Goal: Information Seeking & Learning: Learn about a topic

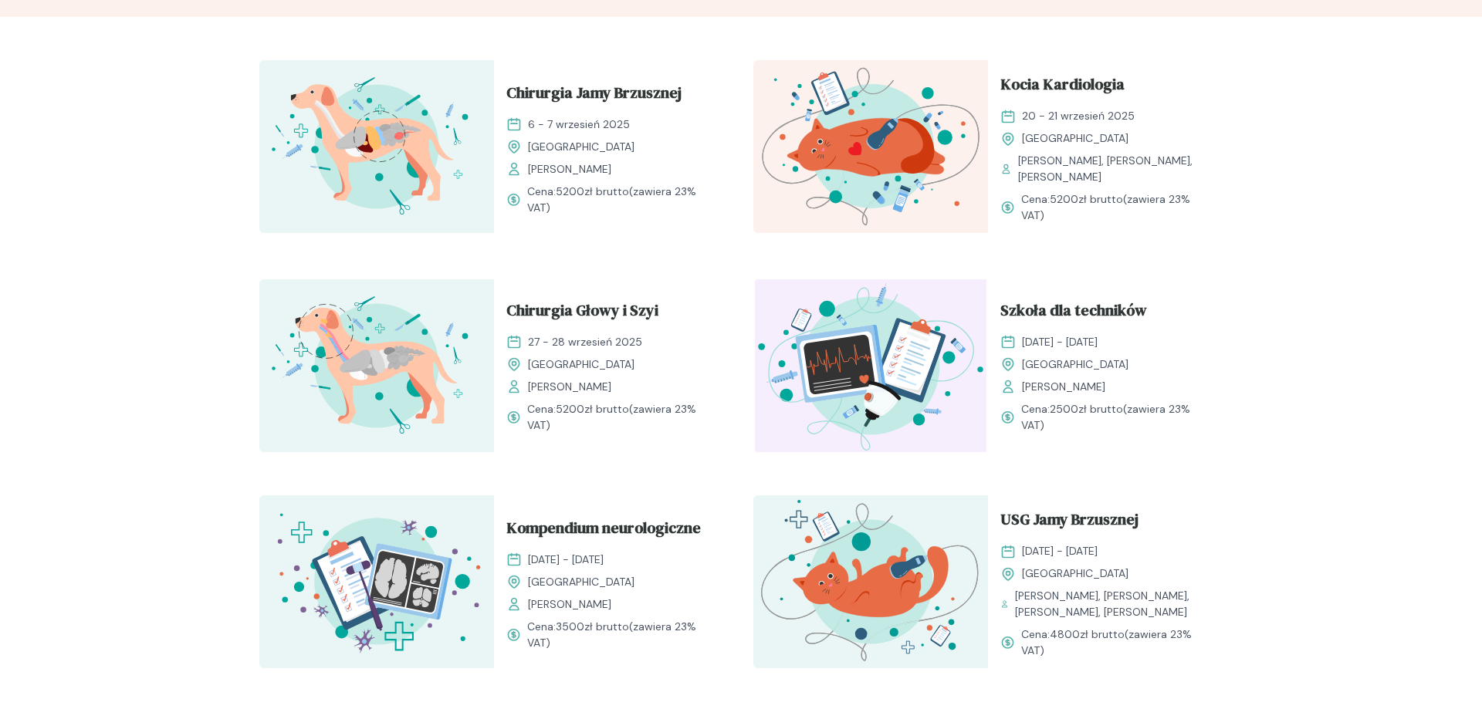
scroll to position [551, 0]
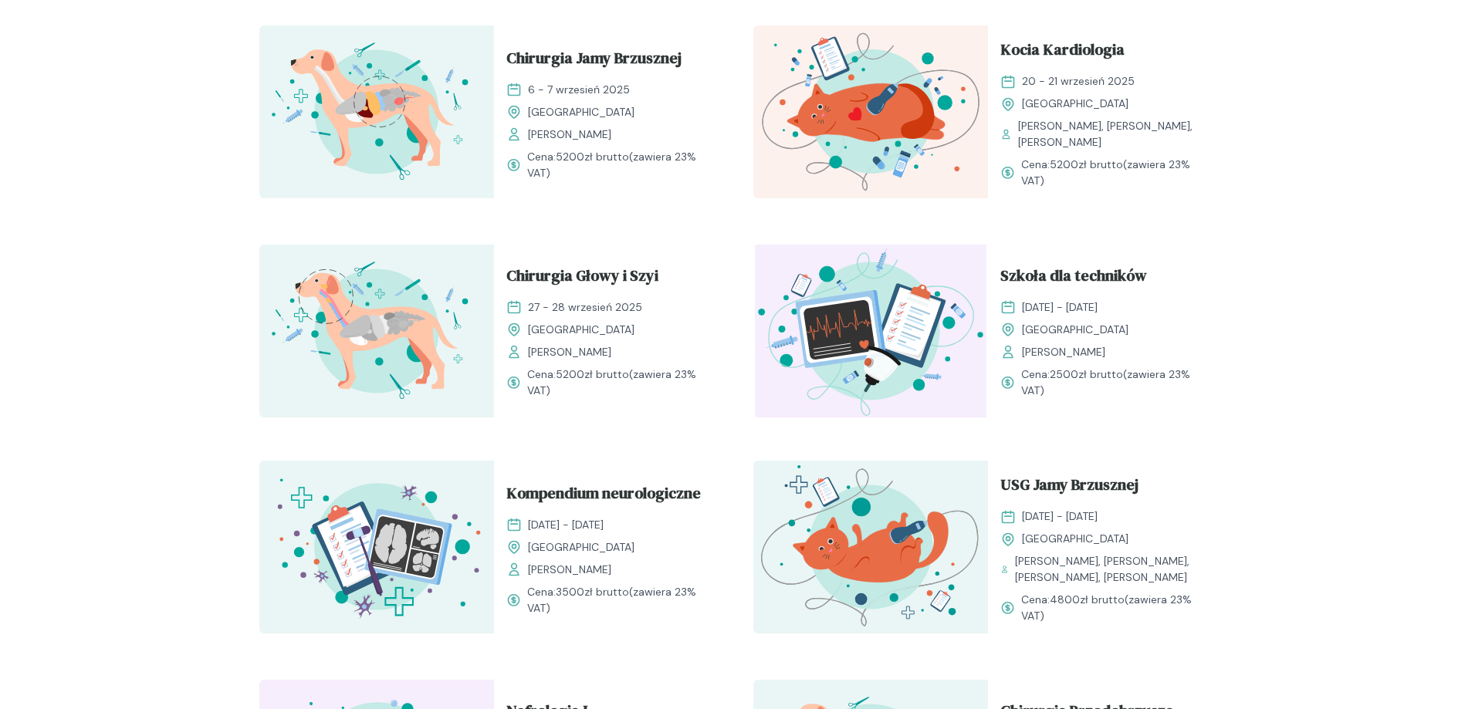
click at [1097, 302] on span "[DATE] - [DATE]" at bounding box center [1060, 307] width 76 height 16
click at [1103, 281] on span "Szkoła dla techników" at bounding box center [1073, 278] width 147 height 29
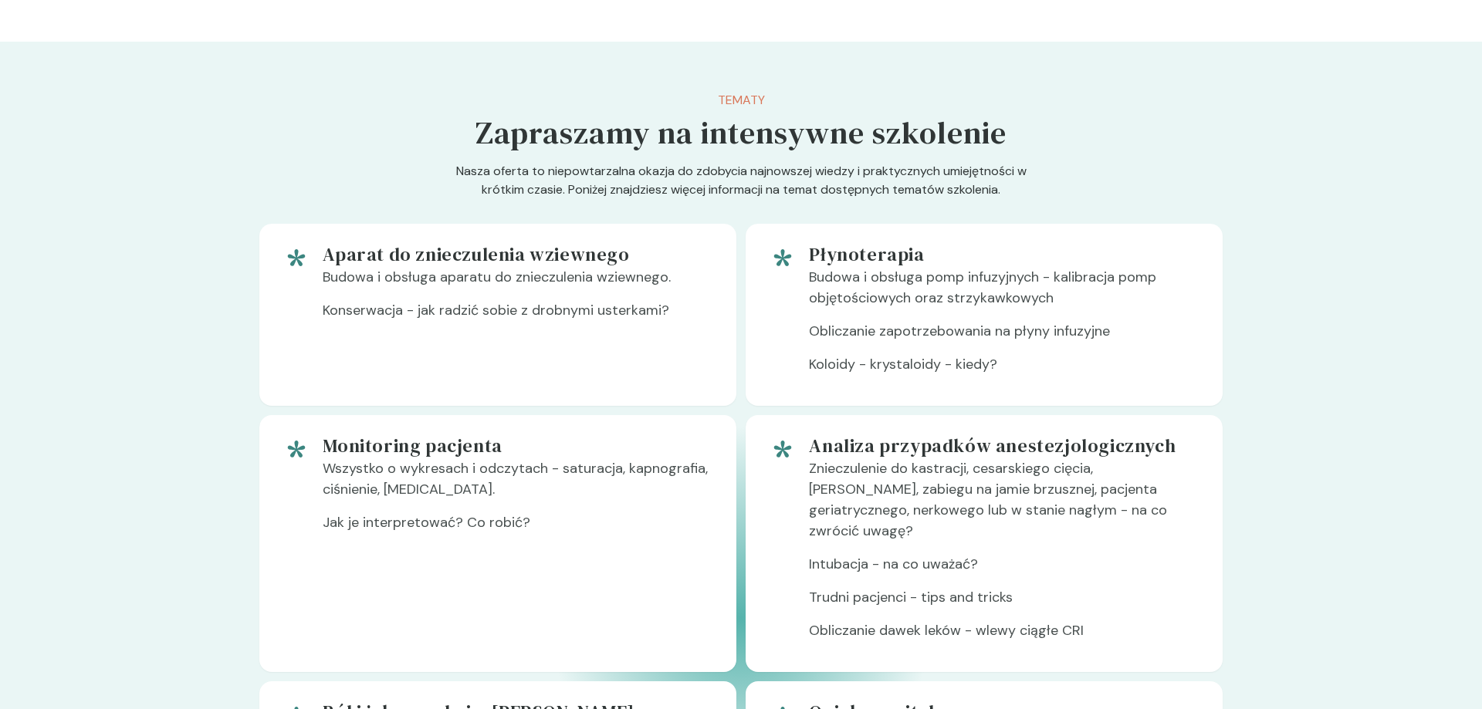
scroll to position [722, 0]
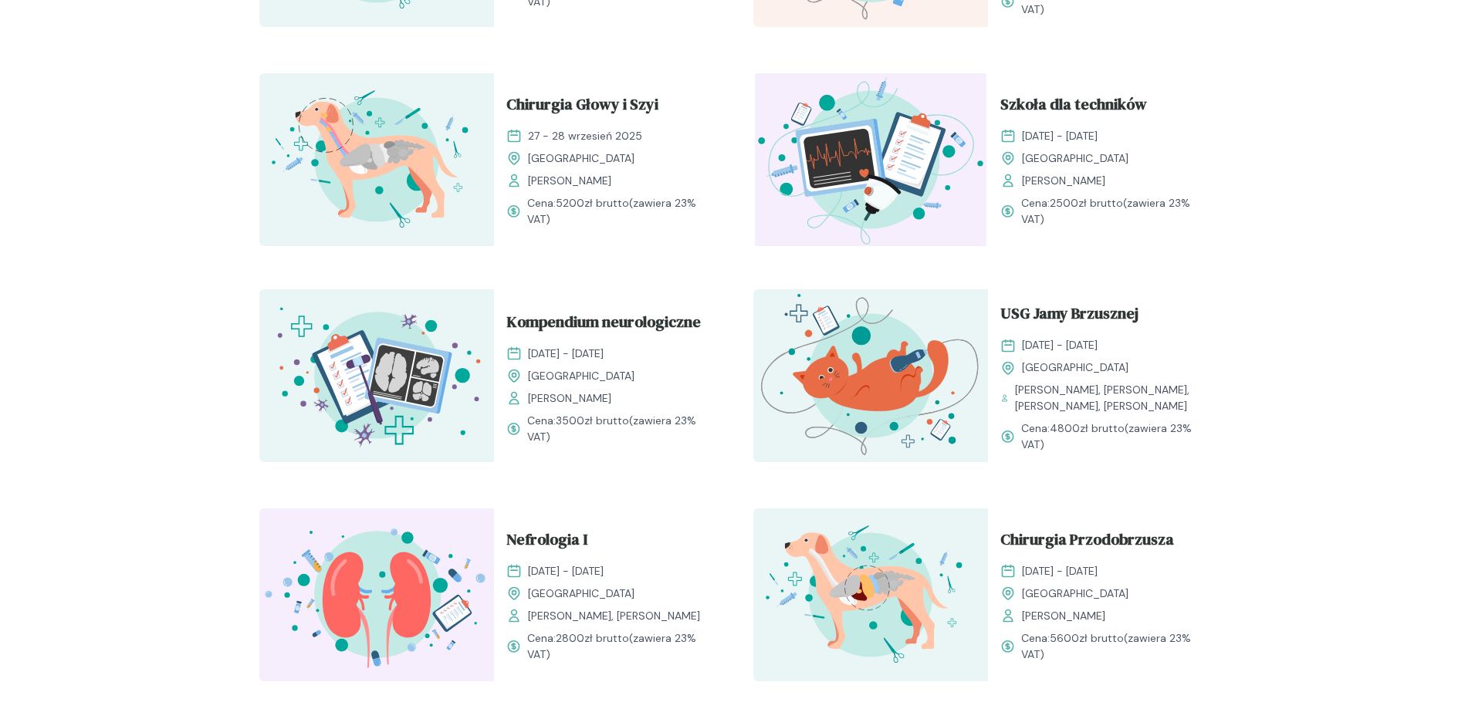
scroll to position [551, 0]
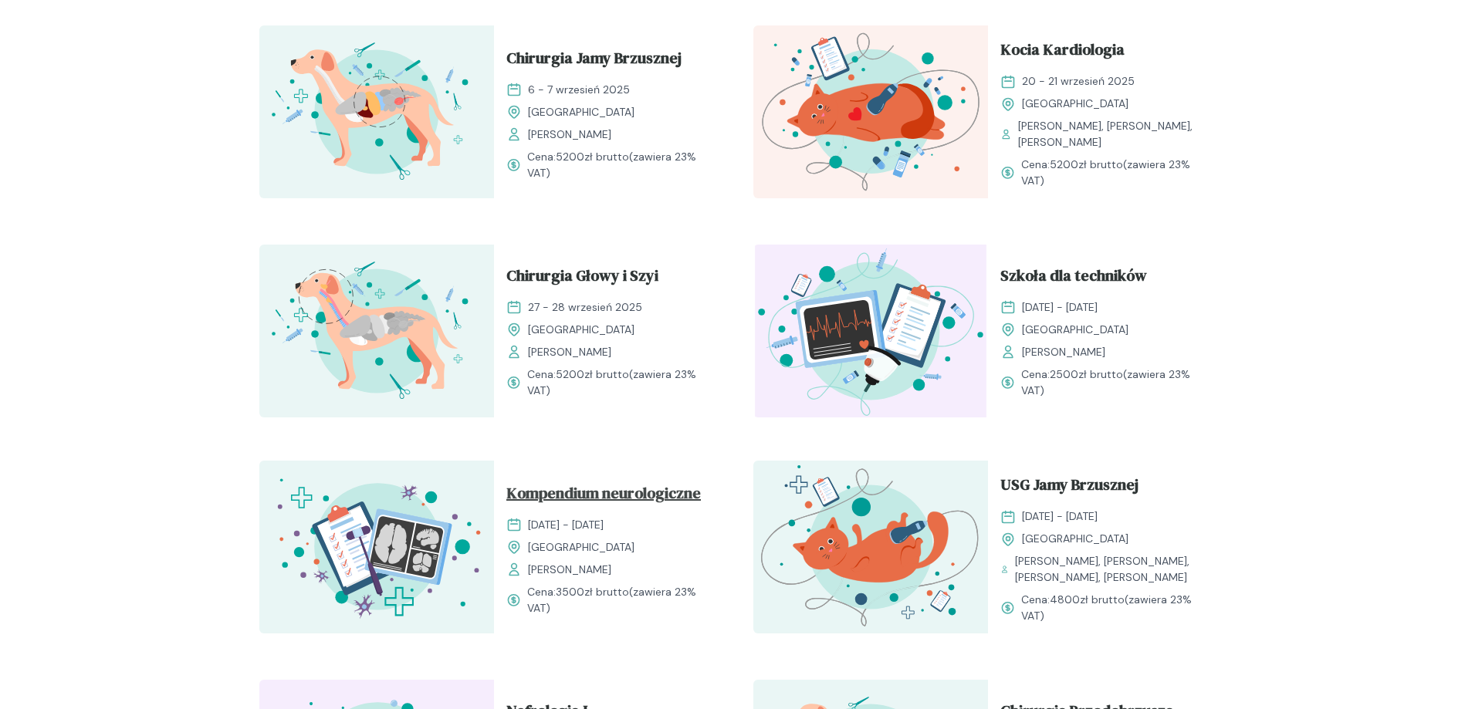
click at [661, 495] on span "Kompendium neurologiczne" at bounding box center [603, 496] width 194 height 29
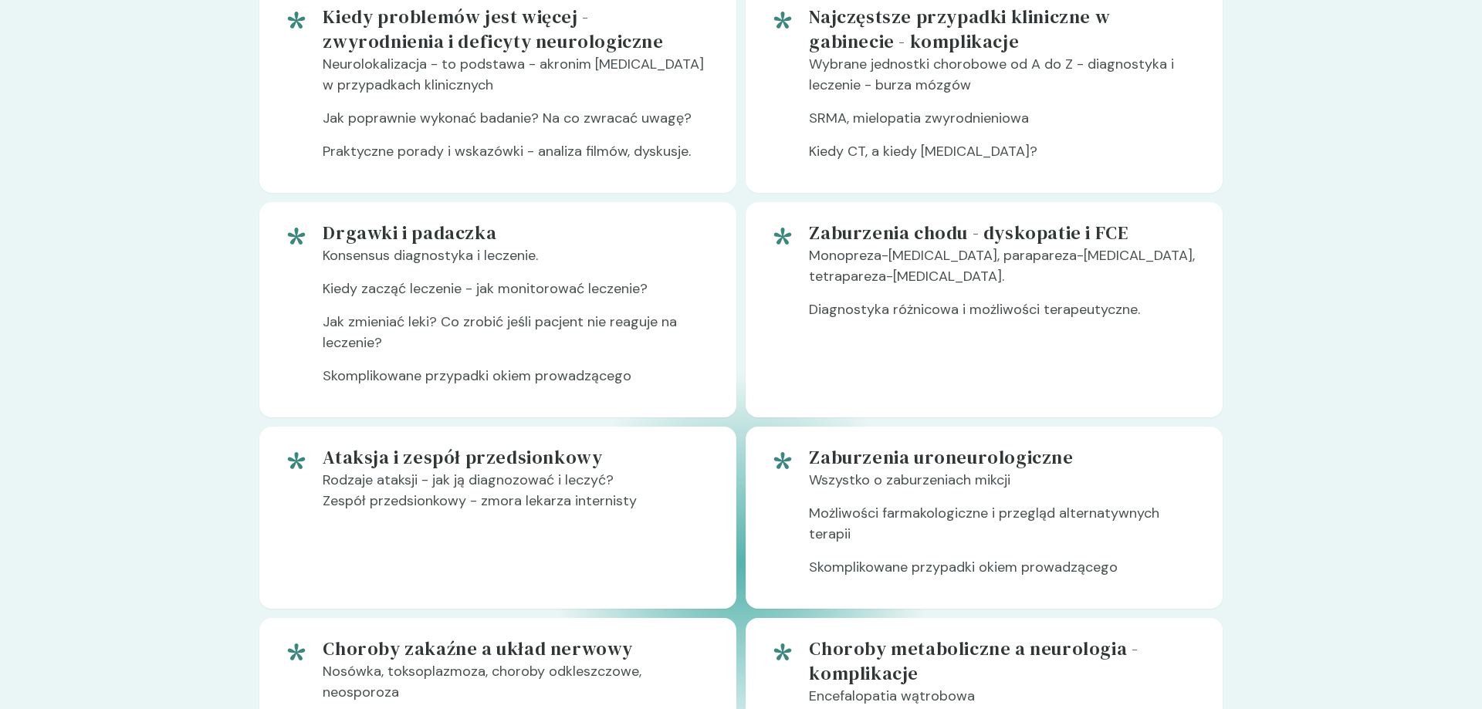
scroll to position [919, 0]
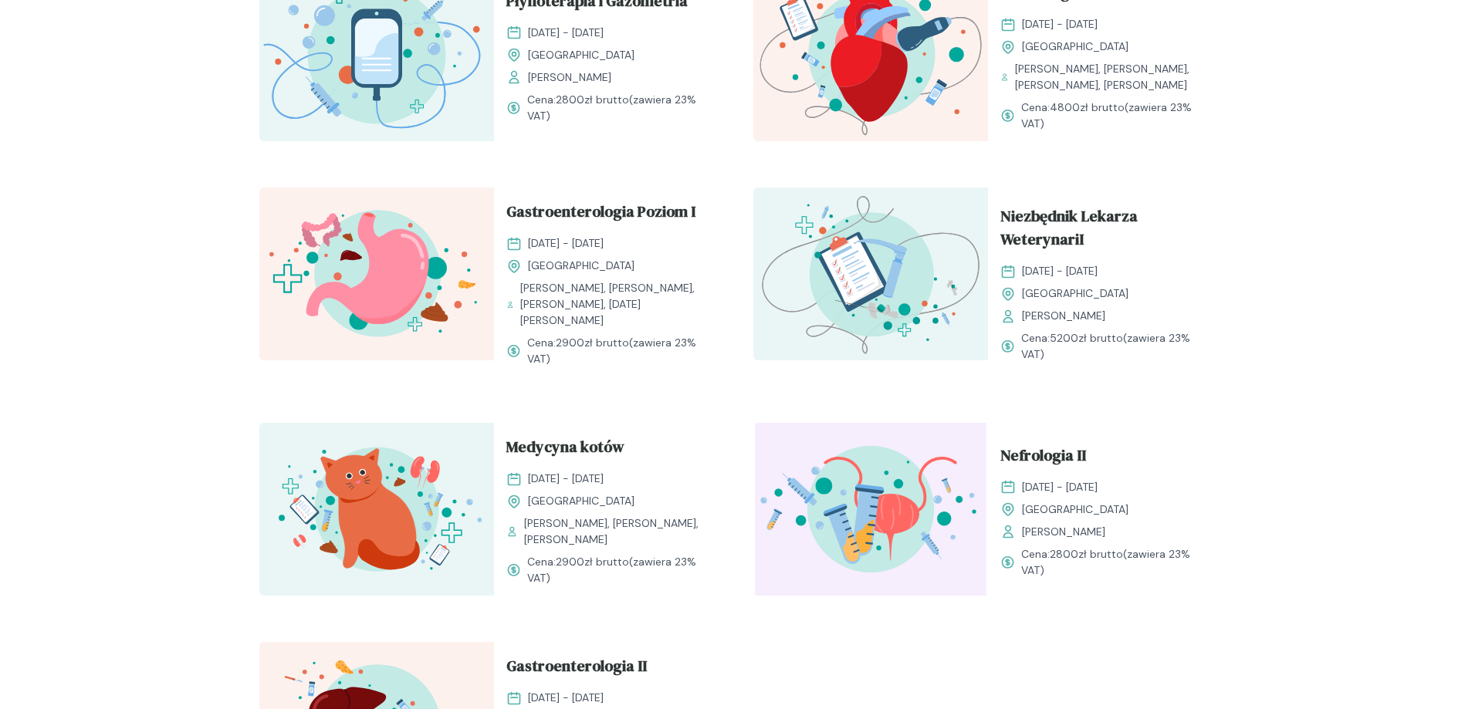
scroll to position [1465, 0]
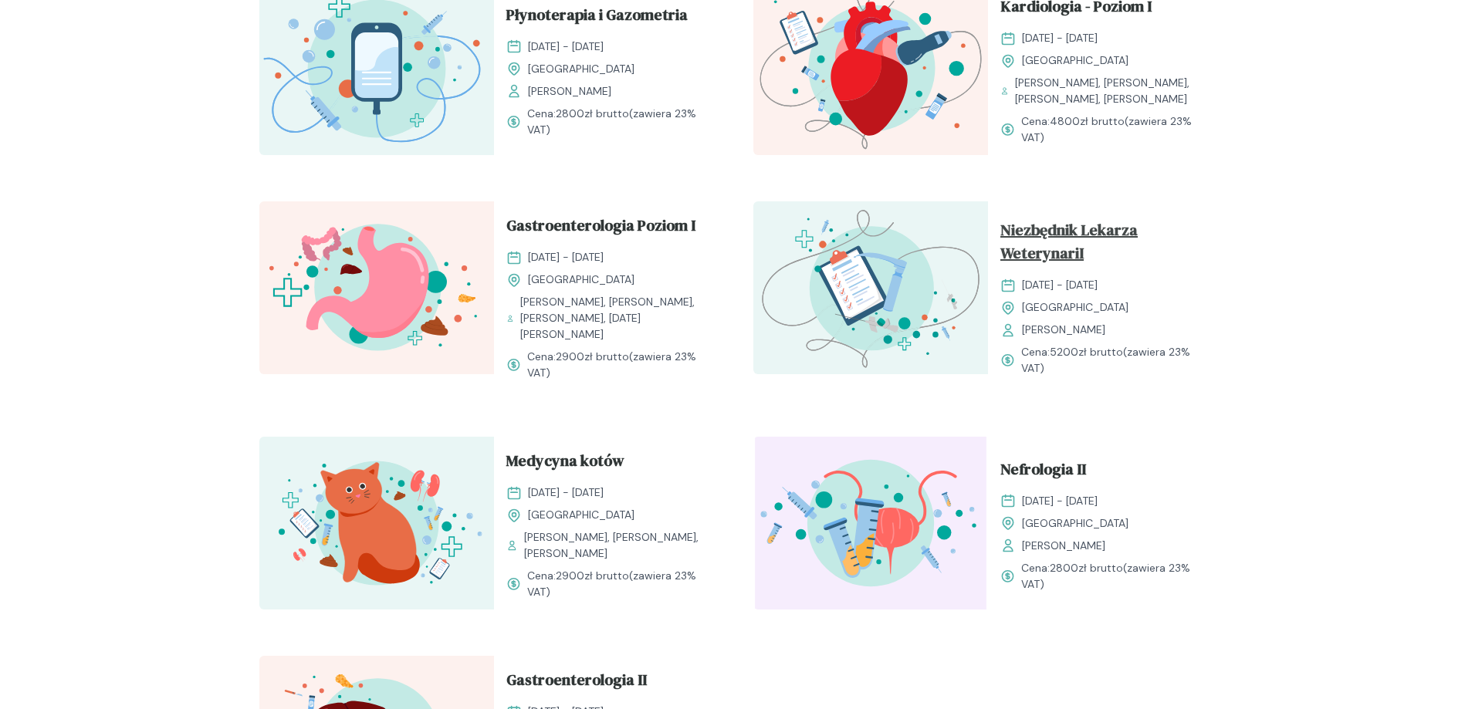
click at [1075, 244] on span "Niezbędnik Lekarza WeterynariI" at bounding box center [1105, 244] width 210 height 52
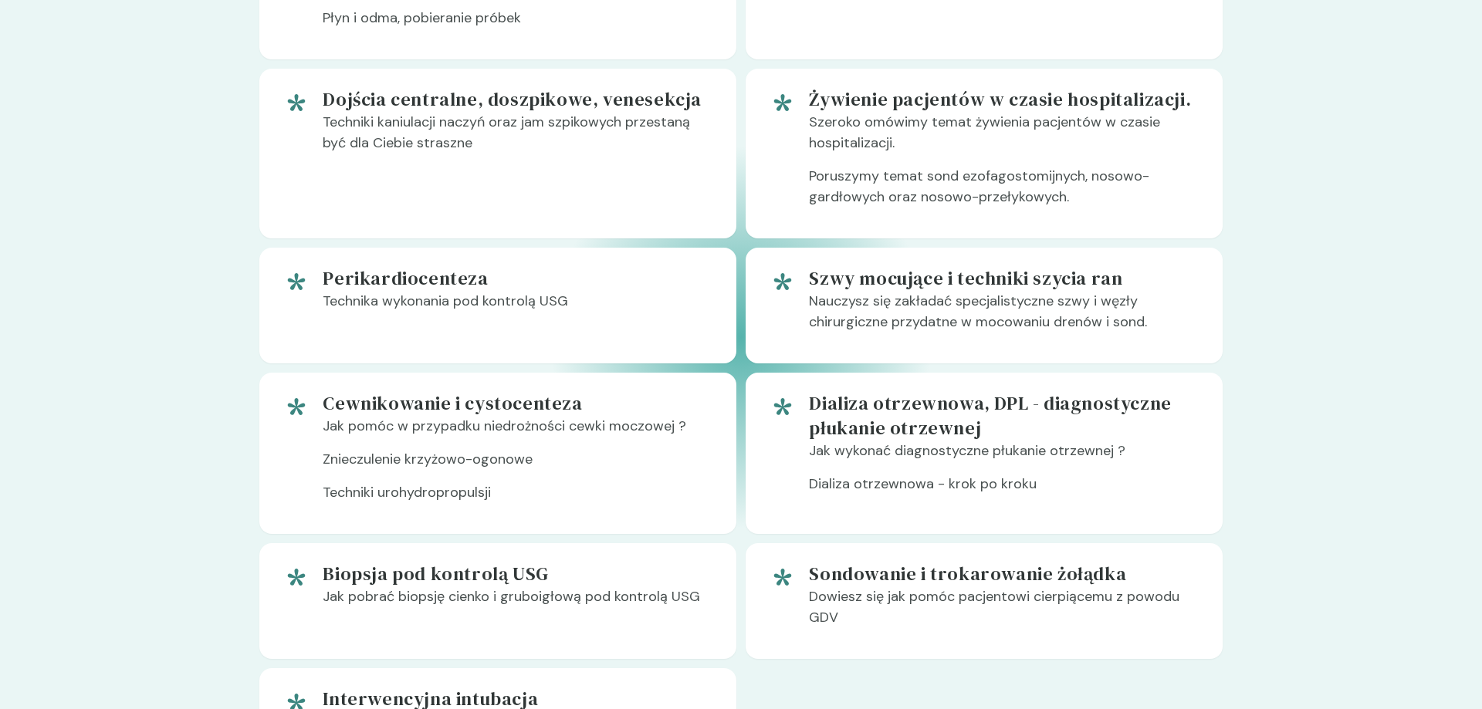
scroll to position [1101, 0]
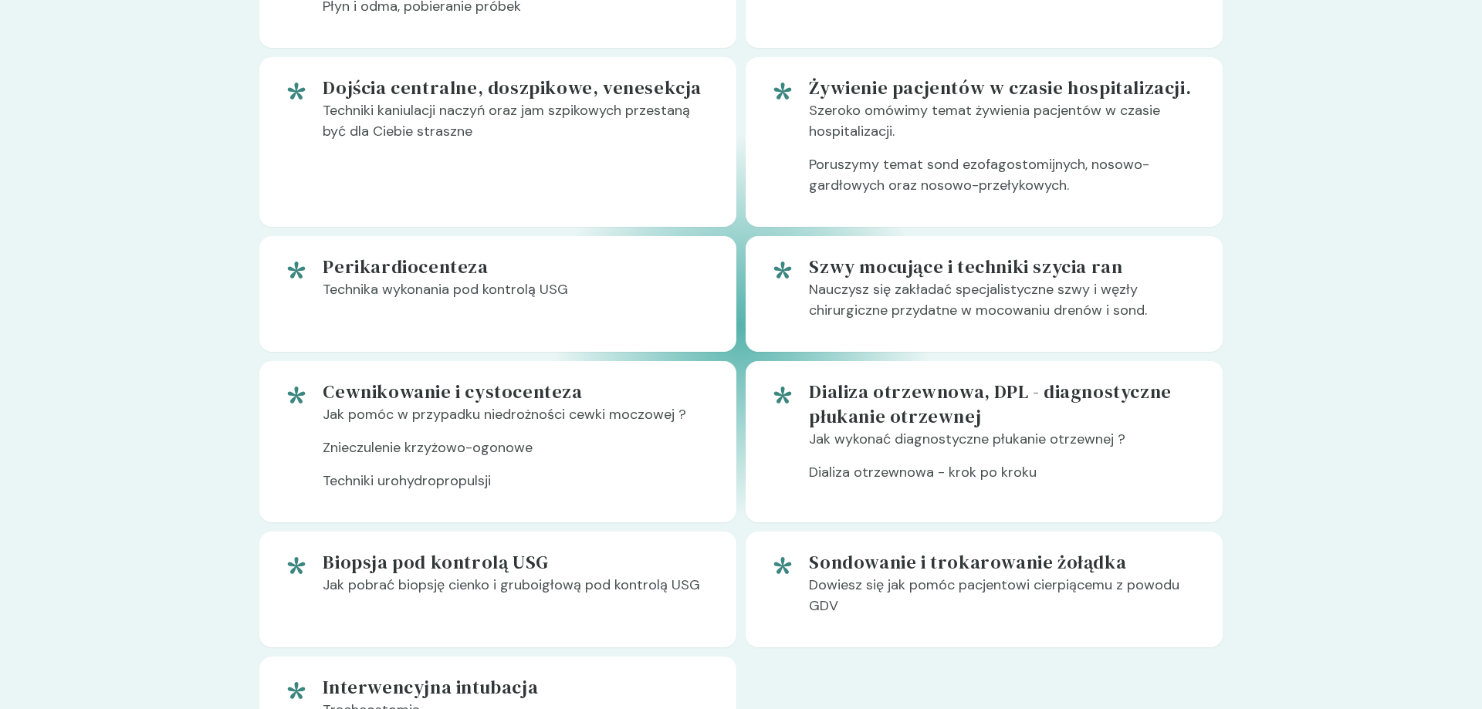
scroll to position [1464, 0]
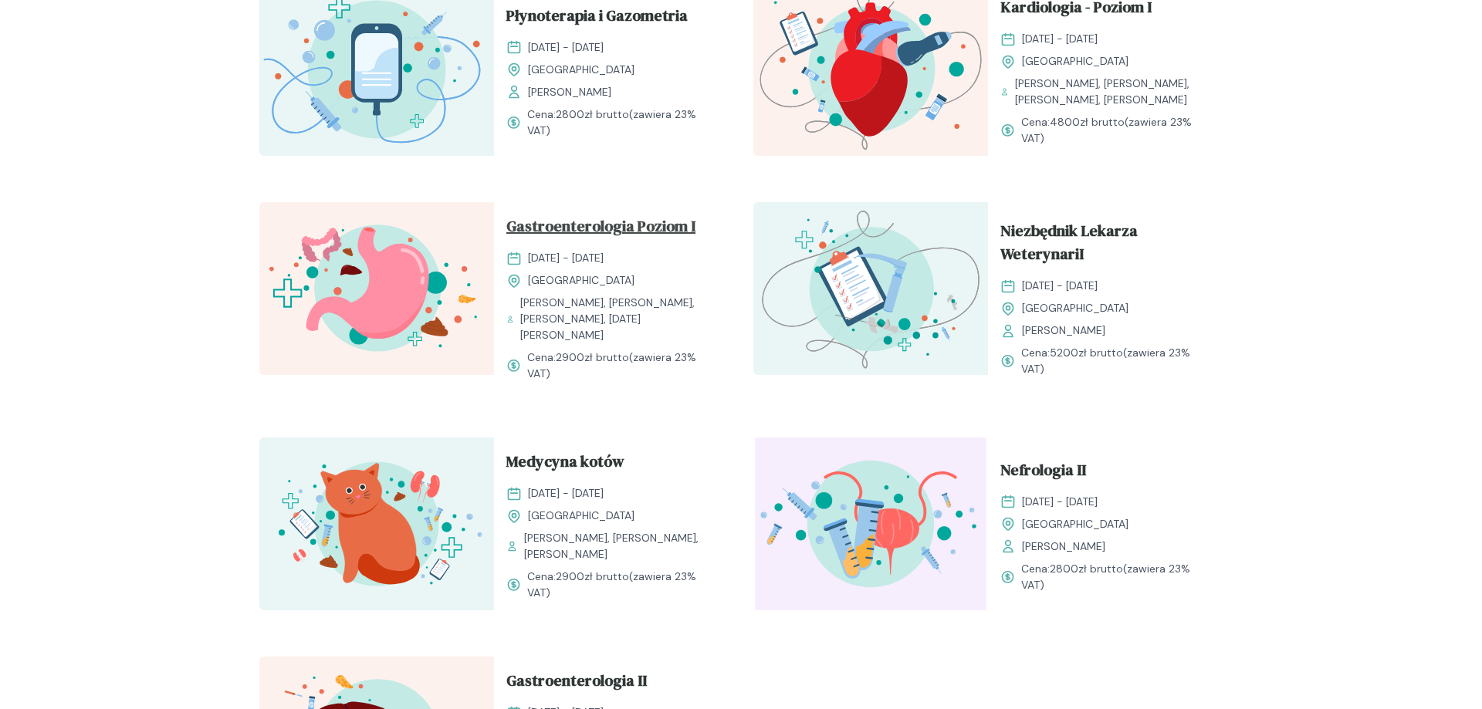
click at [667, 244] on span "Gastroenterologia Poziom I" at bounding box center [600, 229] width 189 height 29
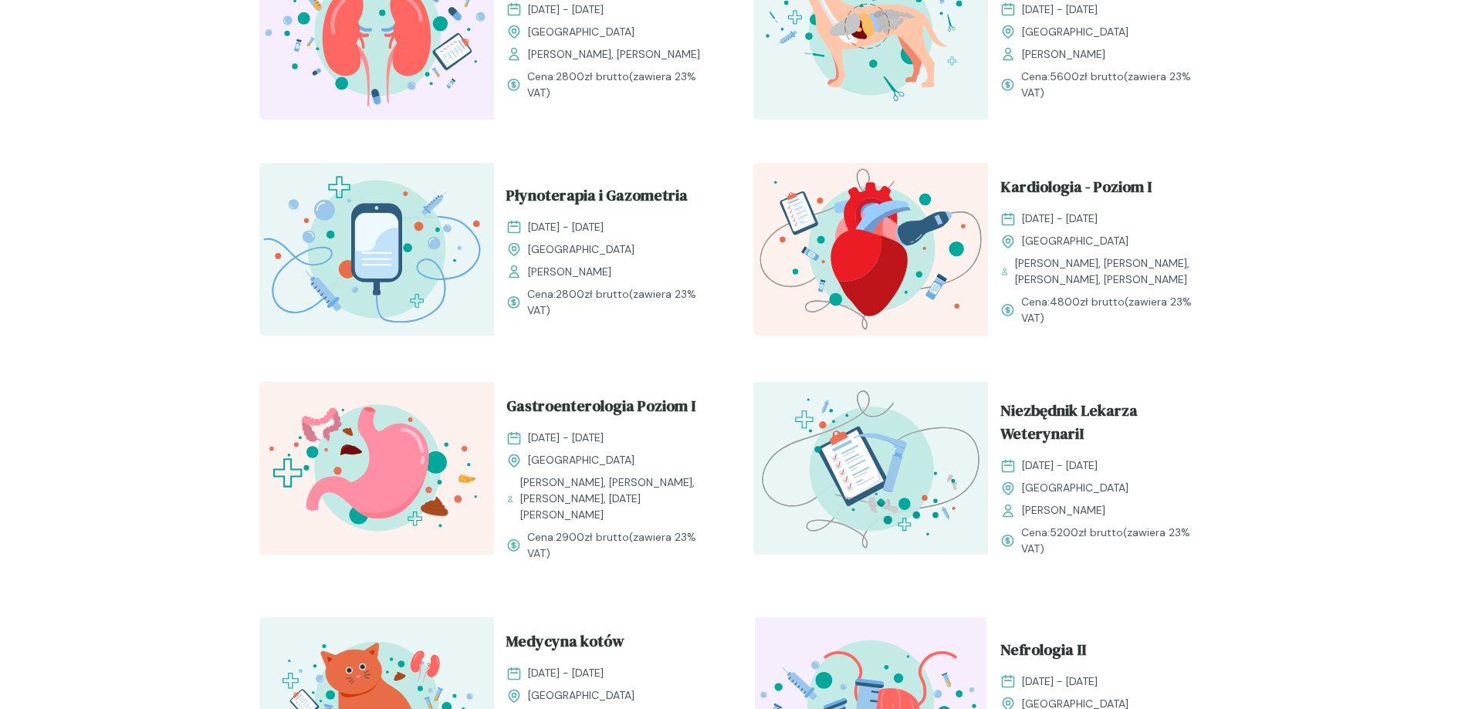
scroll to position [1281, 0]
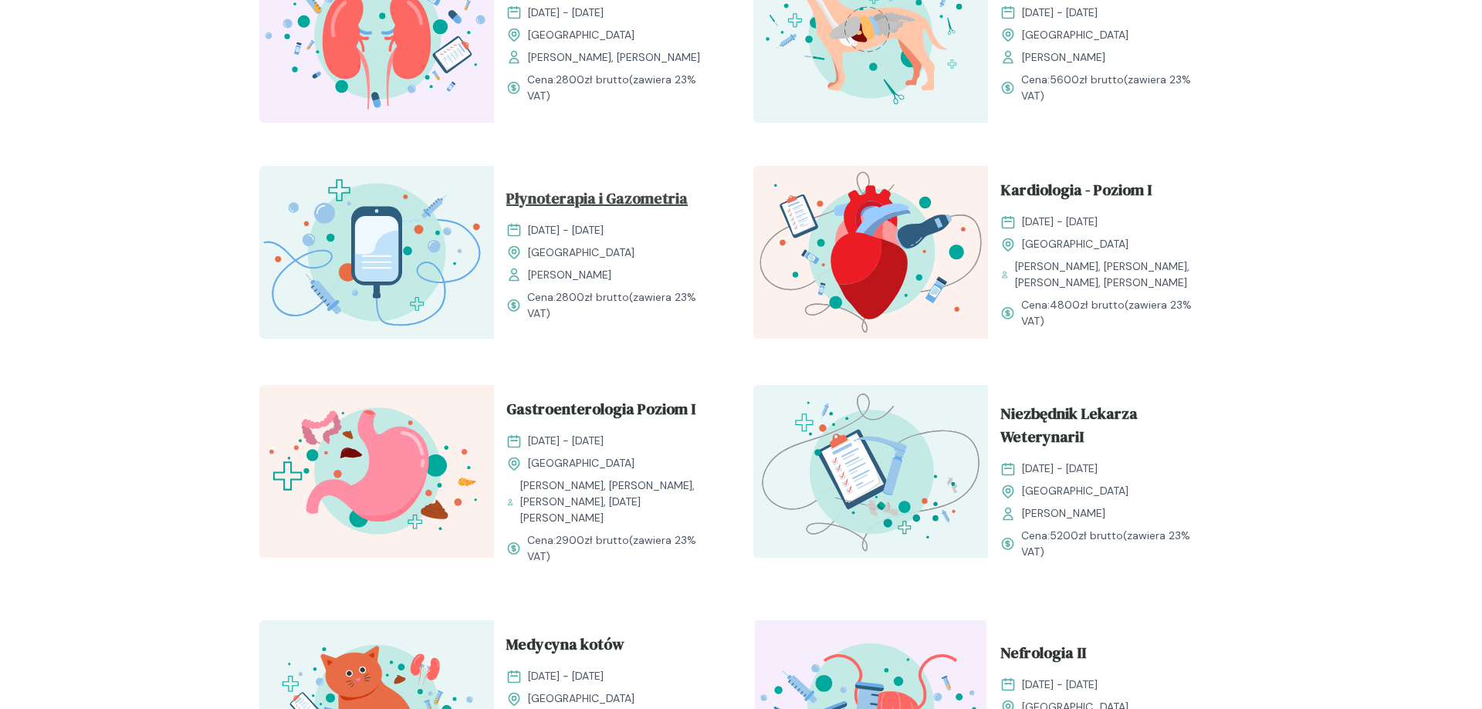
click at [671, 202] on span "Płynoterapia i Gazometria" at bounding box center [596, 201] width 181 height 29
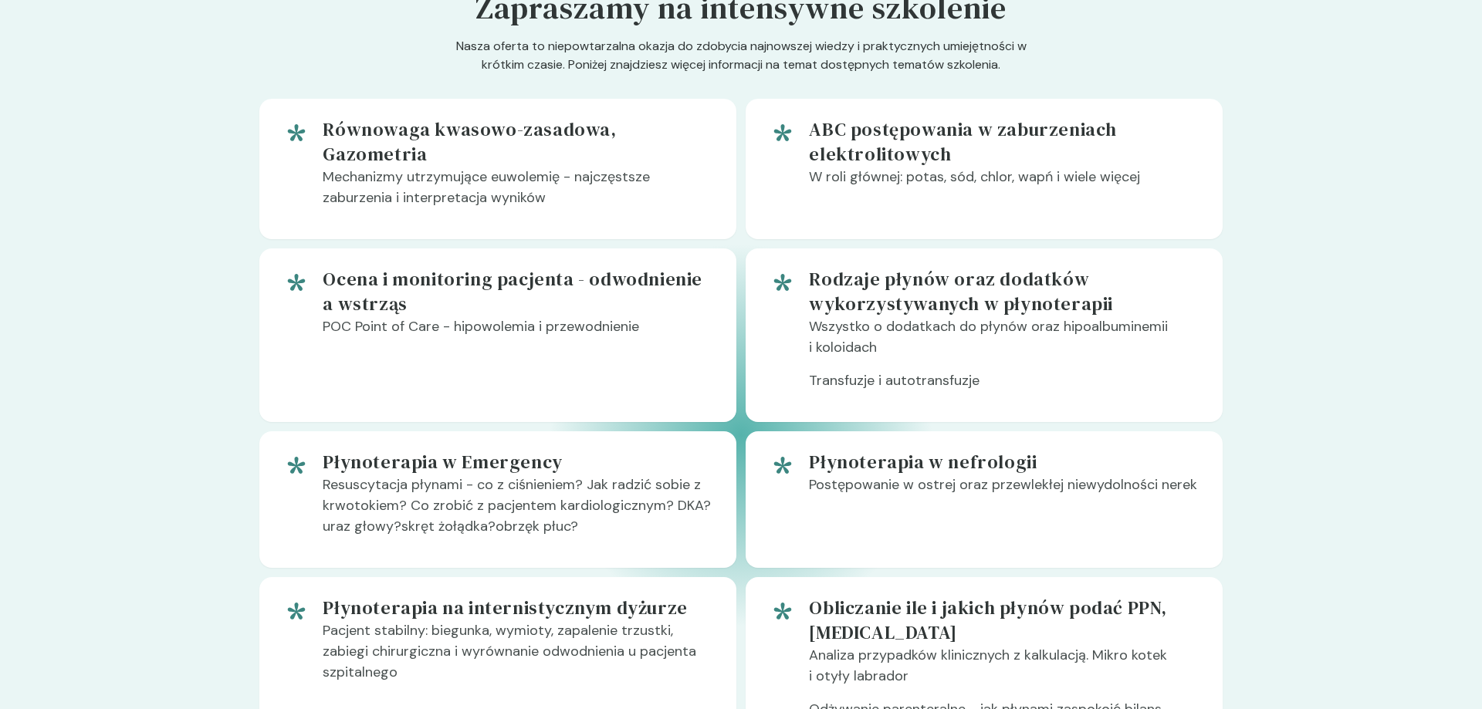
scroll to position [944, 0]
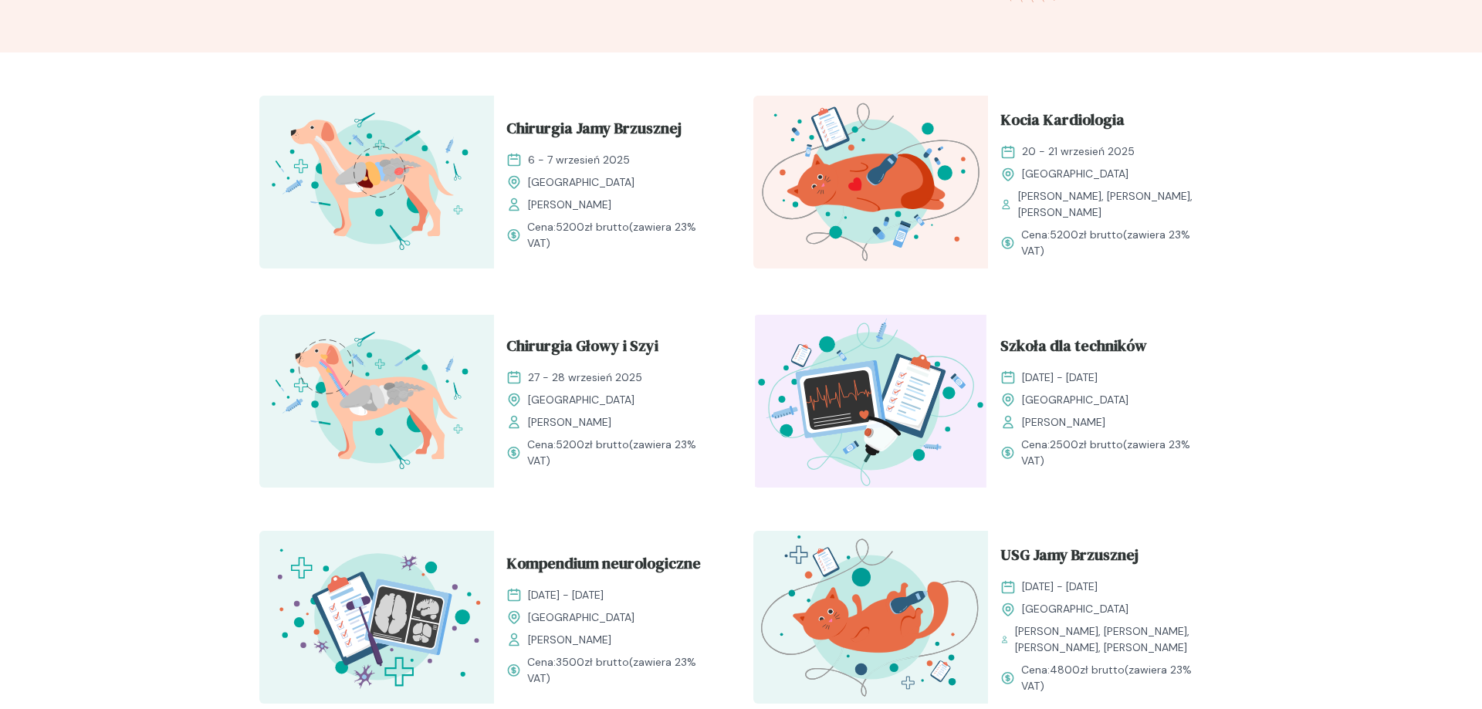
scroll to position [472, 0]
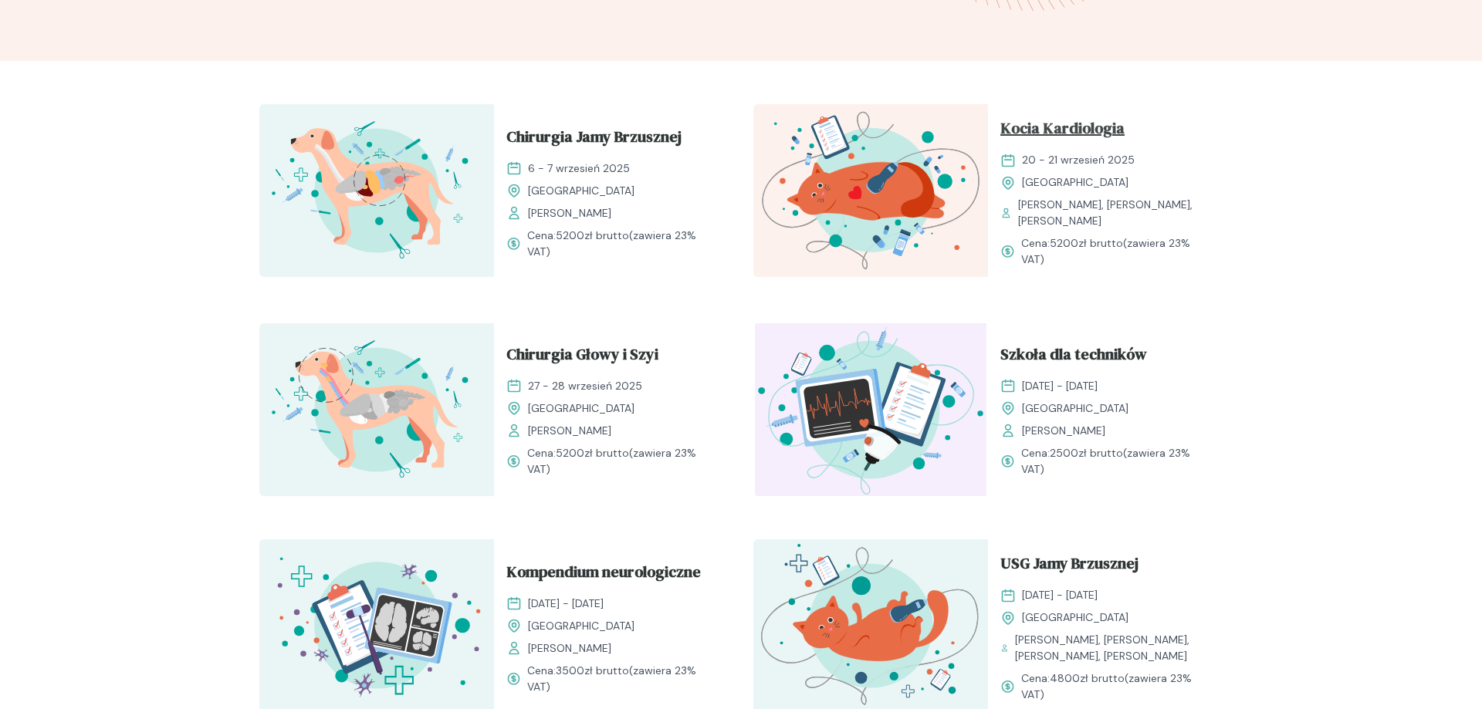
click at [1123, 127] on span "Kocia Kardiologia" at bounding box center [1062, 131] width 124 height 29
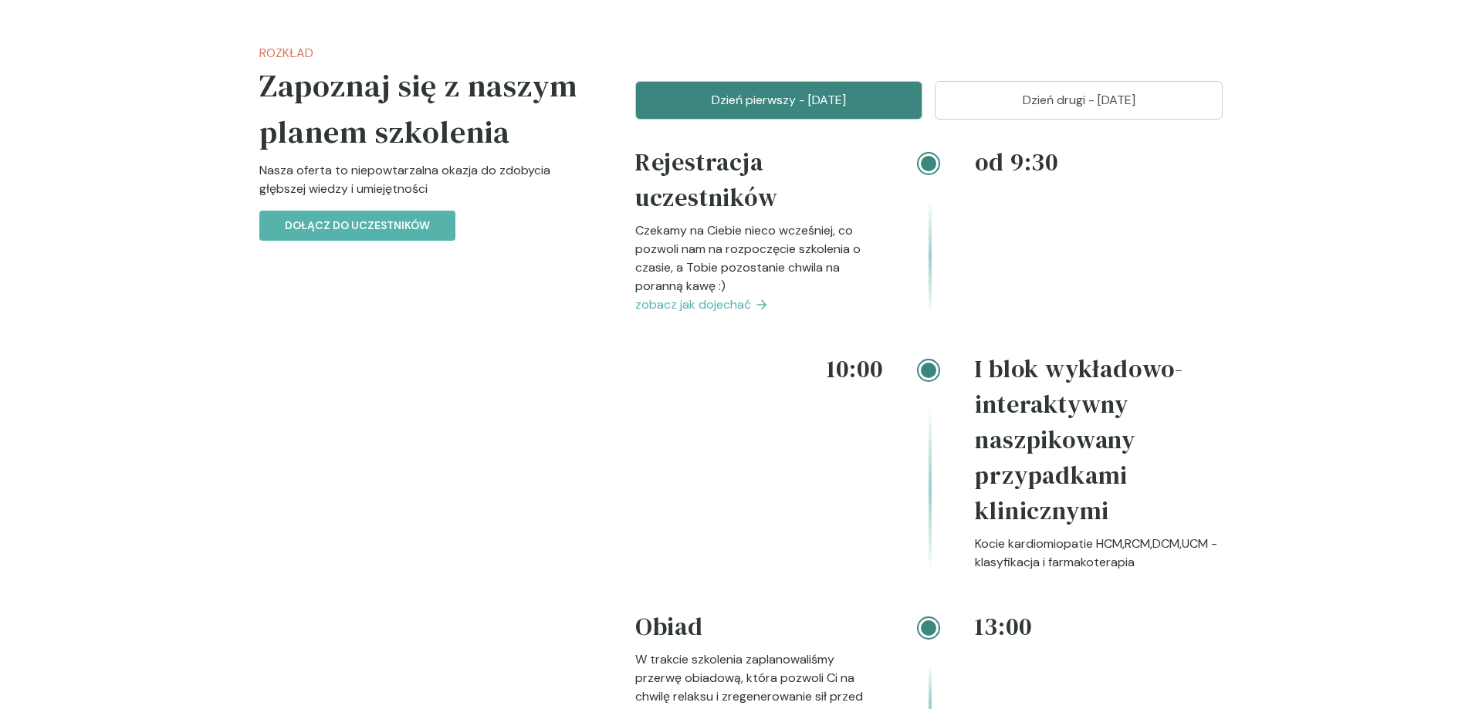
scroll to position [1614, 0]
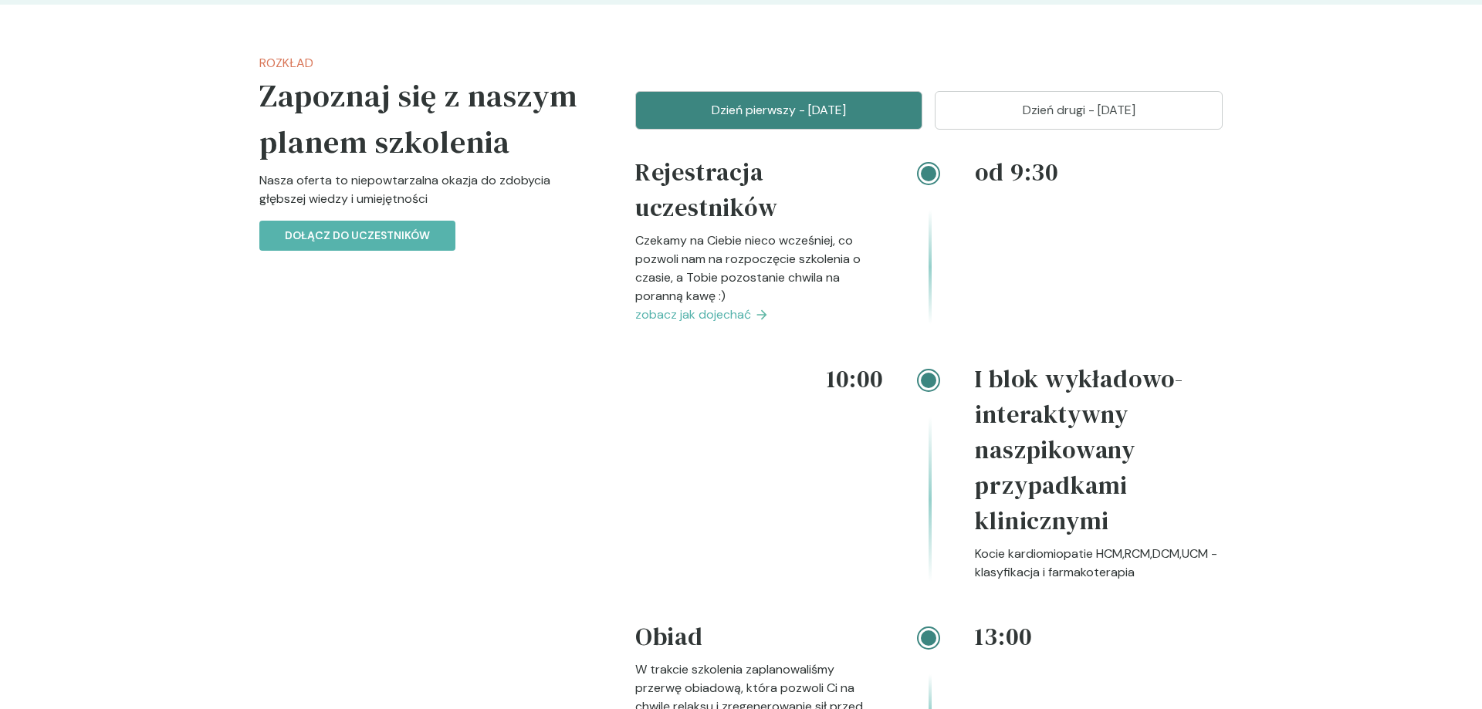
click at [1110, 101] on p "Dzień drugi - [DATE]" at bounding box center [1078, 110] width 249 height 19
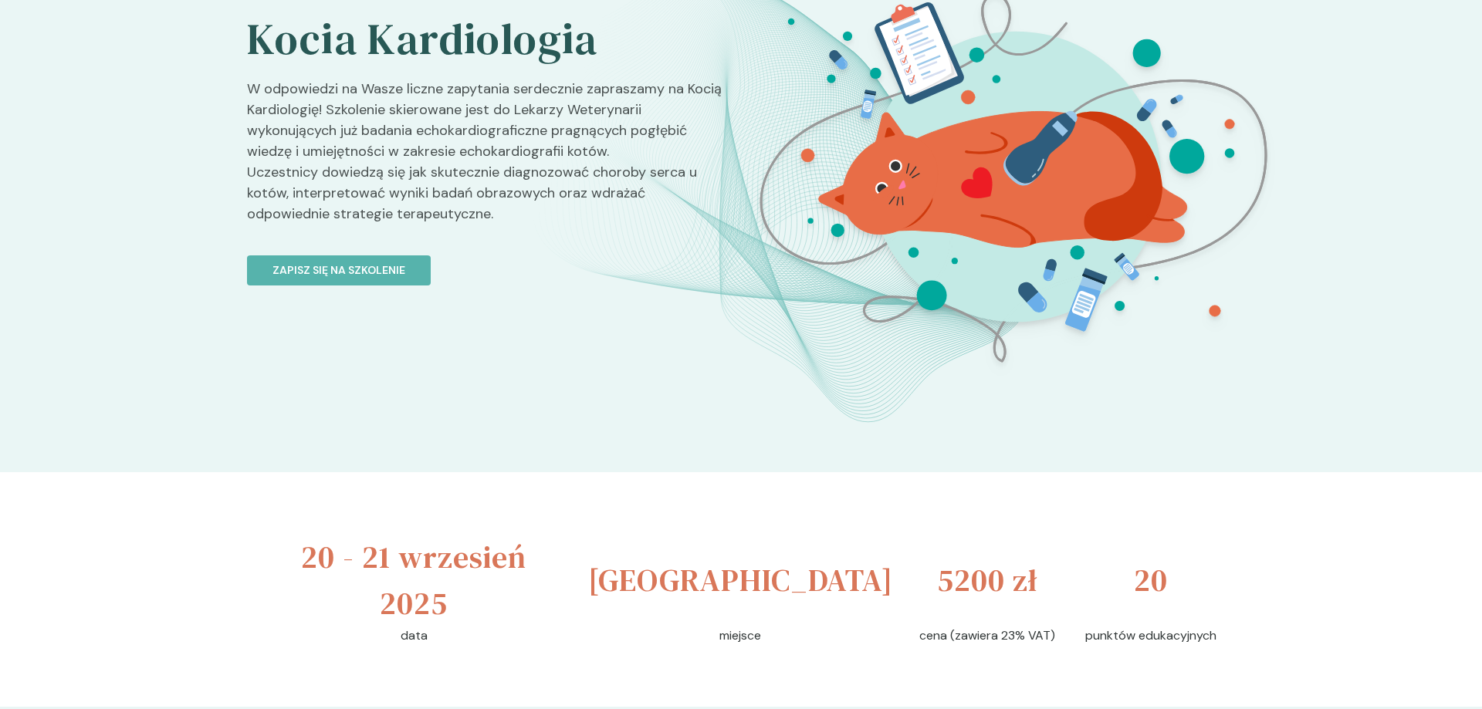
scroll to position [0, 0]
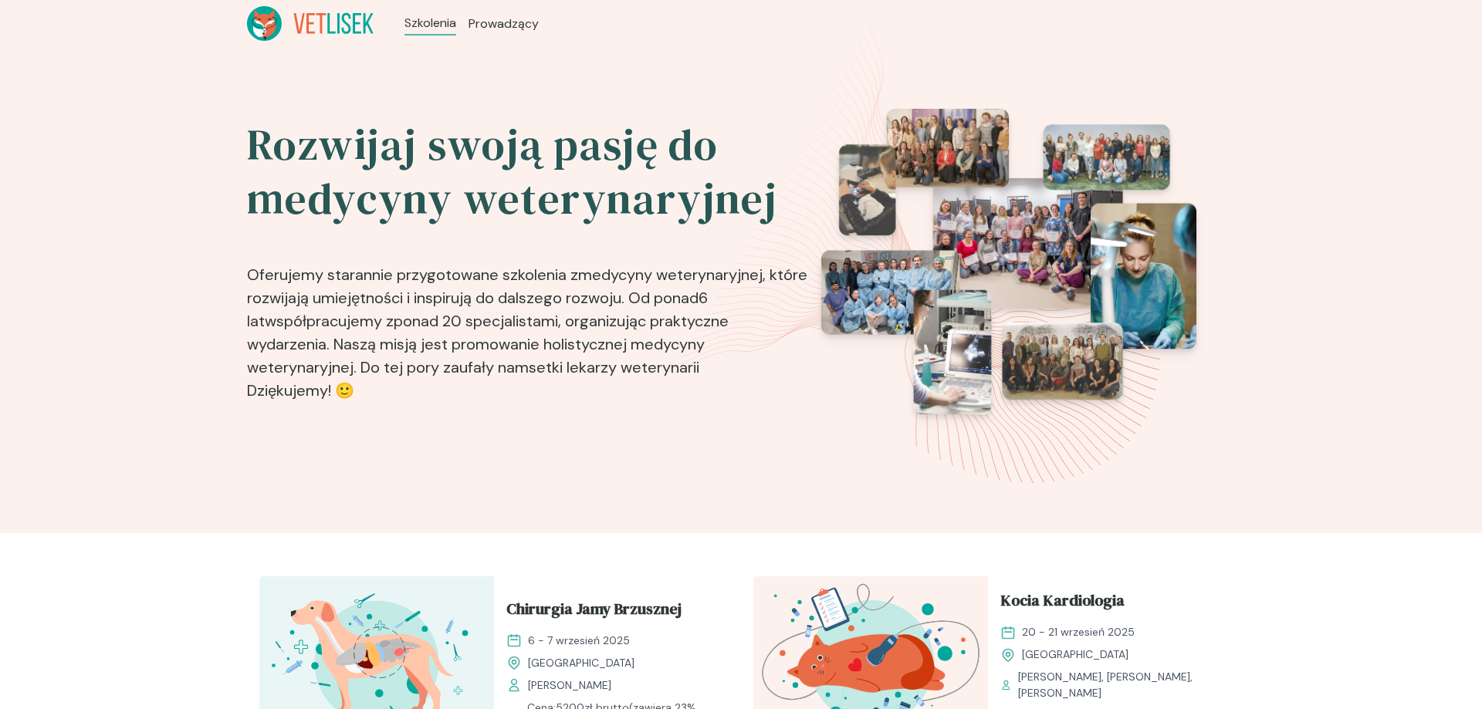
scroll to position [472, 0]
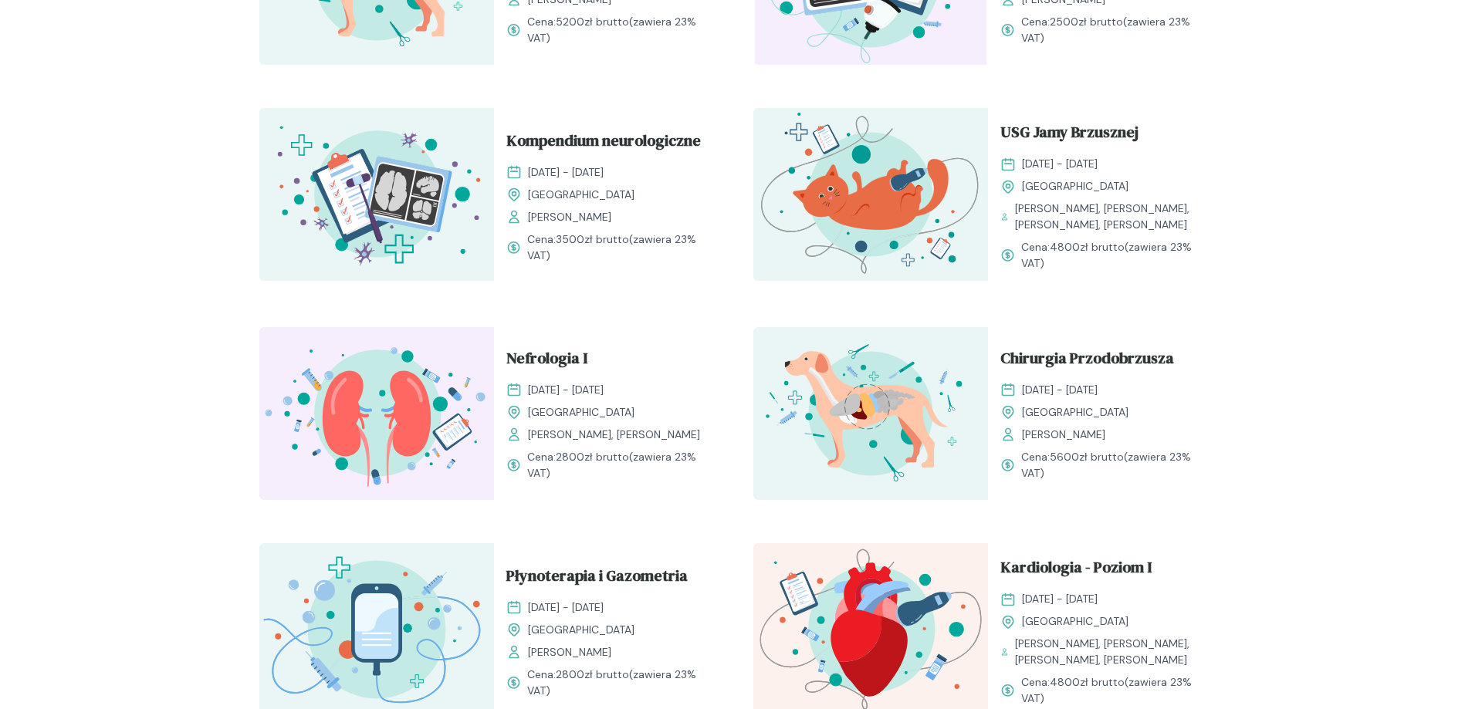
scroll to position [905, 0]
click at [580, 350] on span "Nefrologia I" at bounding box center [546, 359] width 81 height 29
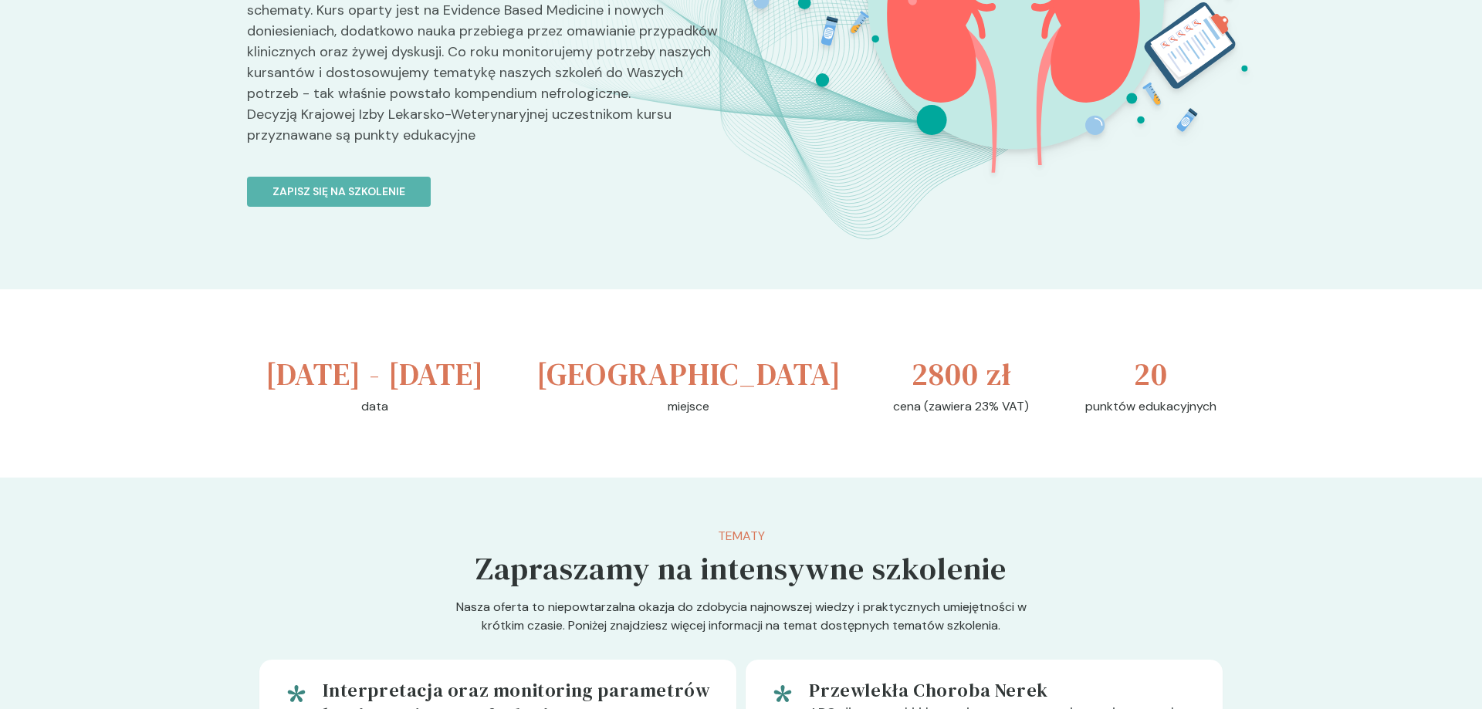
scroll to position [132, 0]
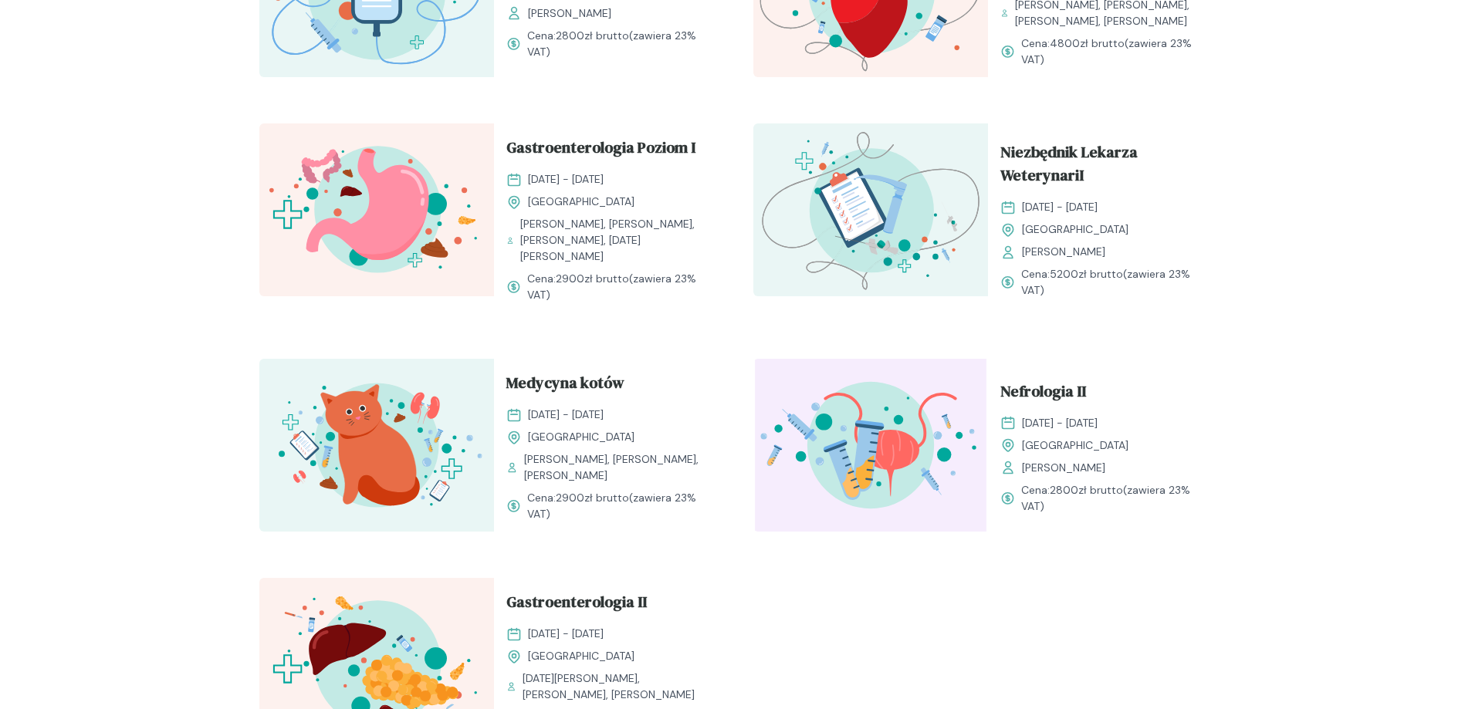
scroll to position [1554, 0]
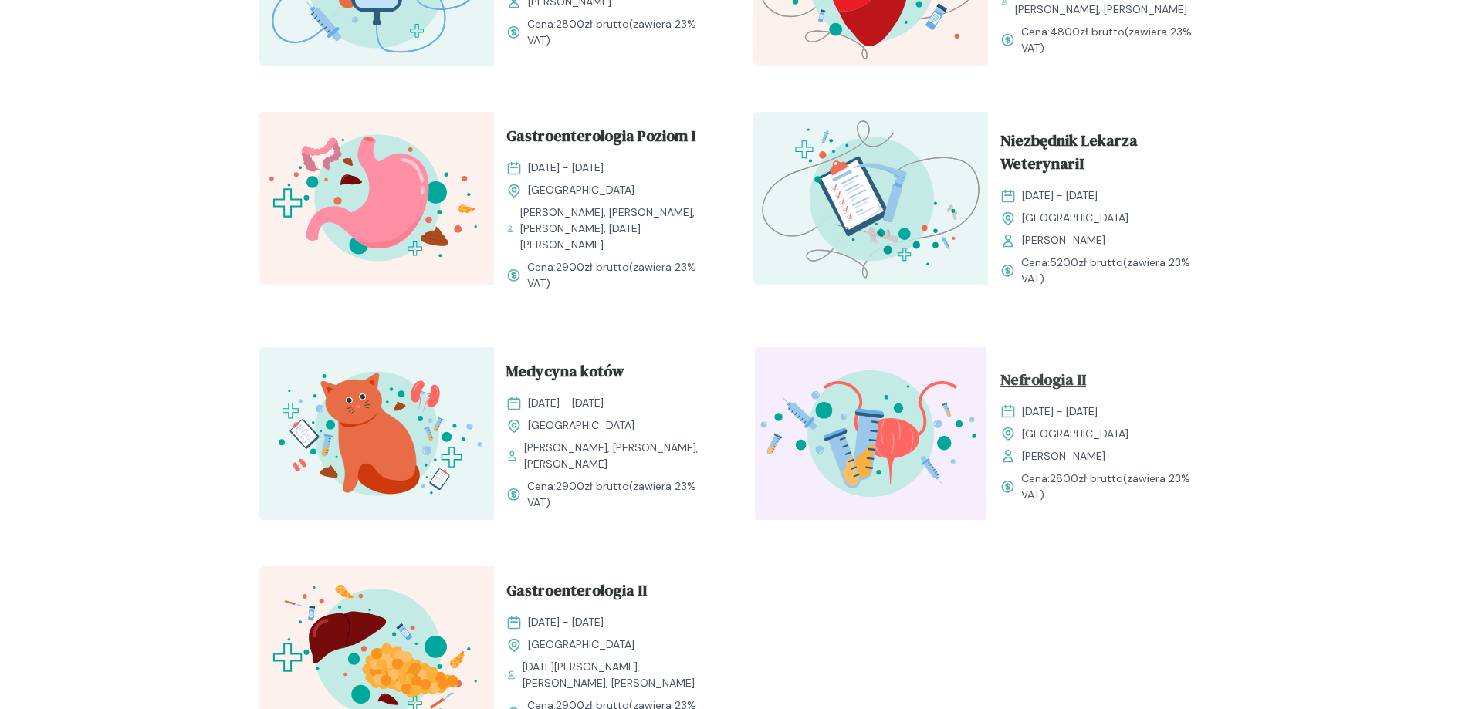
click at [1061, 385] on span "Nefrologia II" at bounding box center [1043, 382] width 86 height 29
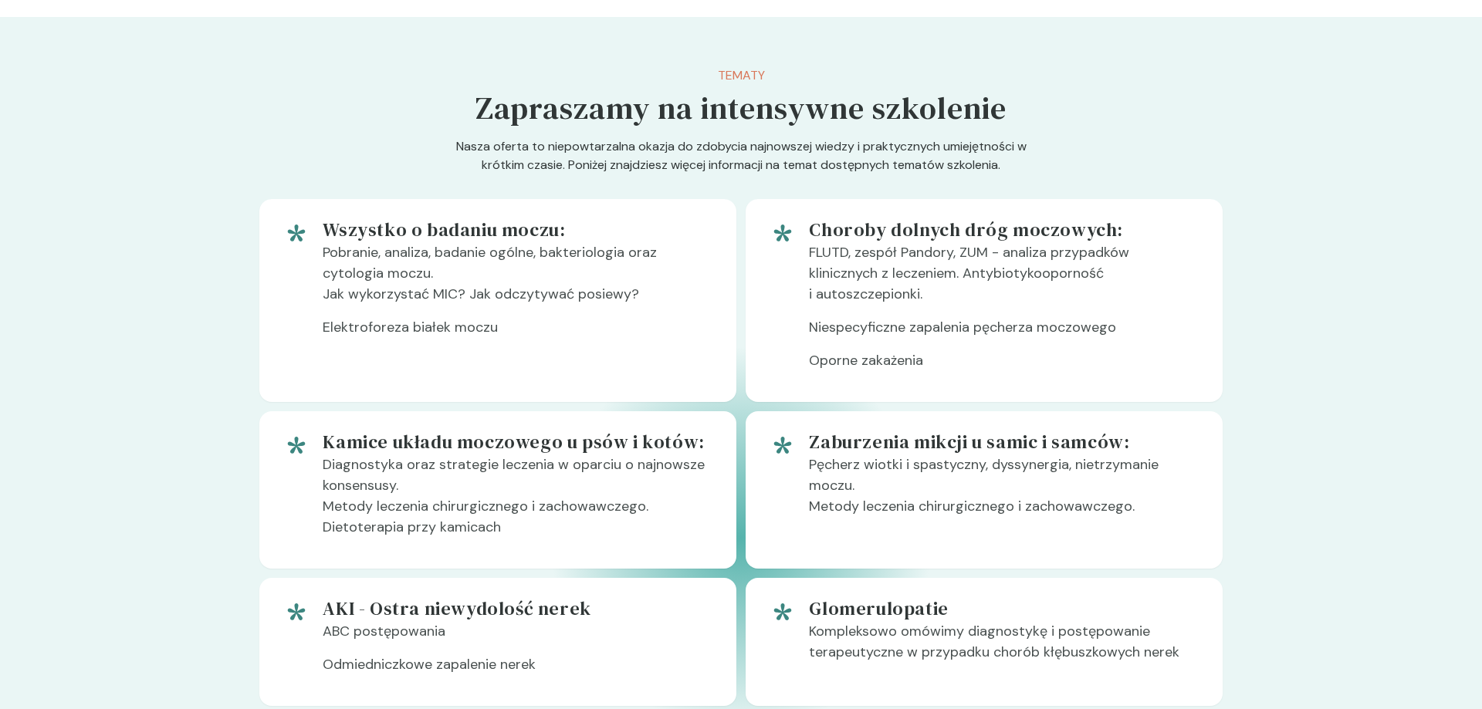
scroll to position [819, 0]
